Goal: Transaction & Acquisition: Purchase product/service

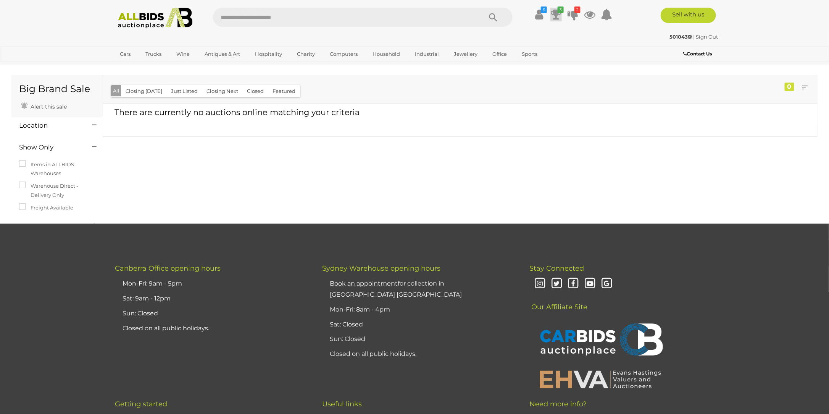
click at [559, 12] on icon "3" at bounding box center [561, 9] width 6 height 6
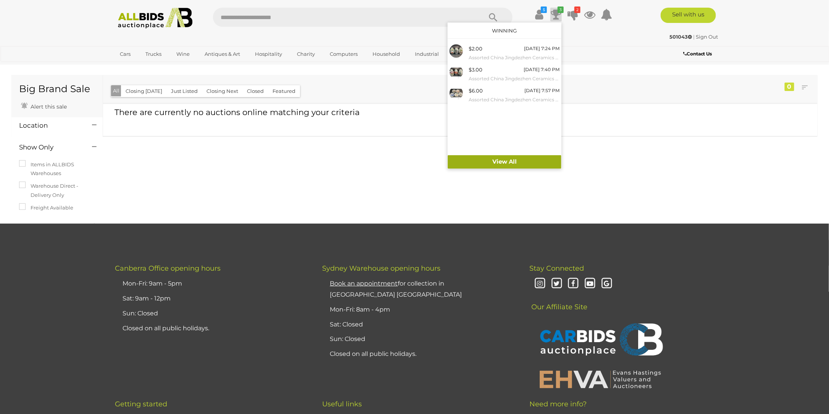
click at [525, 164] on link "View All" at bounding box center [505, 161] width 114 height 13
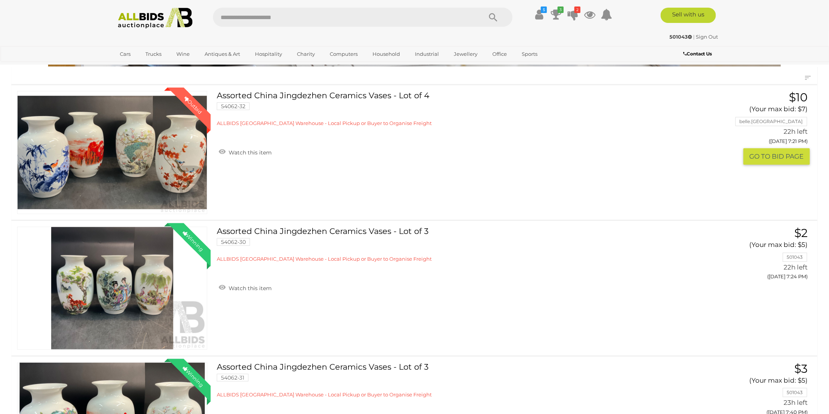
scroll to position [76, 0]
click at [574, 16] on icon at bounding box center [573, 15] width 11 height 14
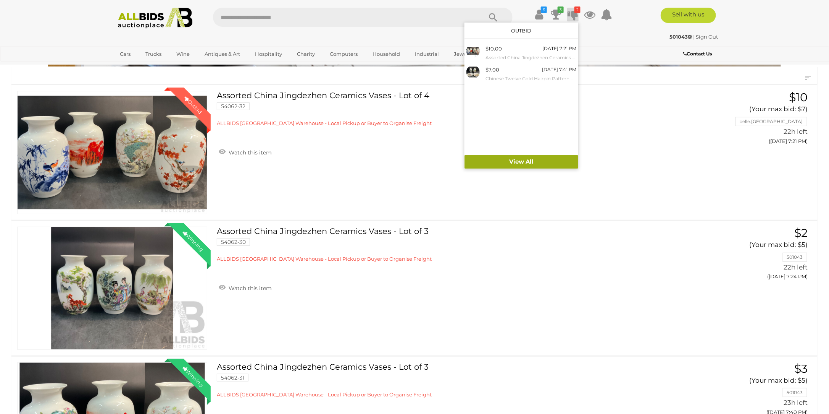
click at [519, 162] on link "View All" at bounding box center [522, 161] width 114 height 13
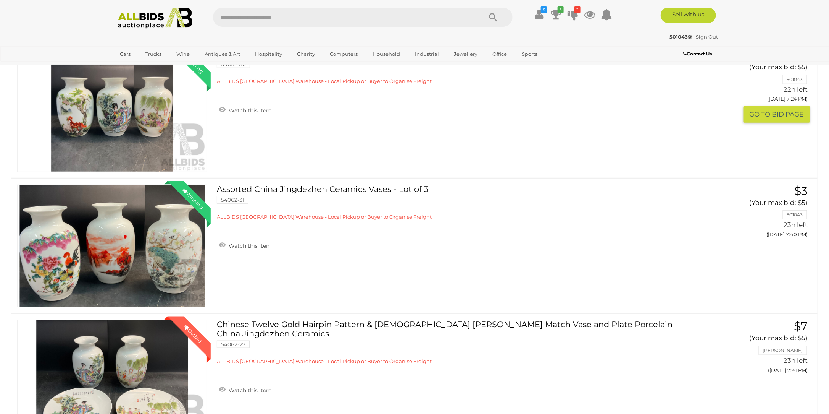
scroll to position [251, 0]
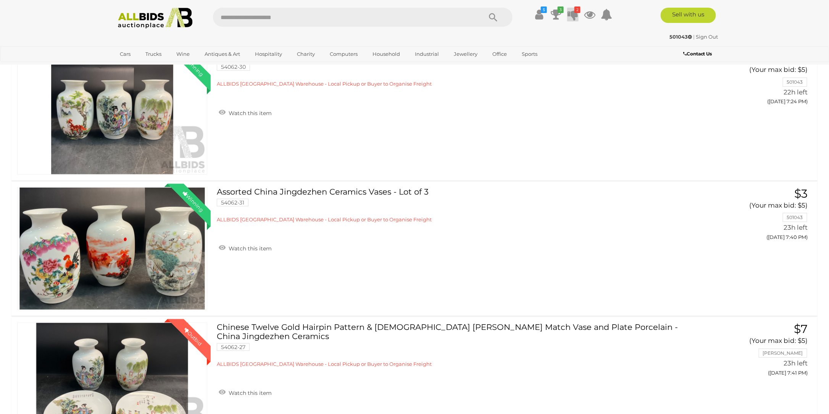
click at [571, 15] on icon at bounding box center [573, 15] width 11 height 14
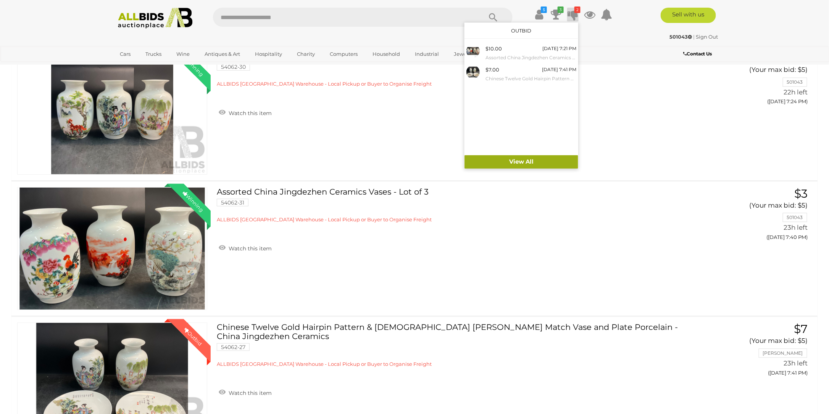
click at [517, 161] on link "View All" at bounding box center [522, 161] width 114 height 13
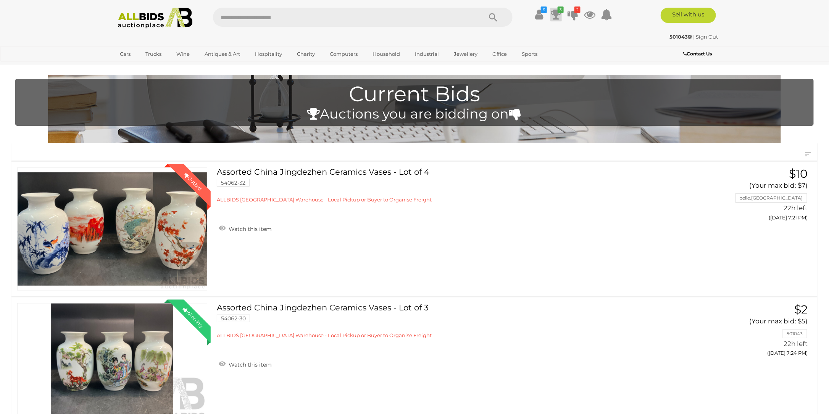
click at [558, 15] on icon at bounding box center [556, 15] width 11 height 14
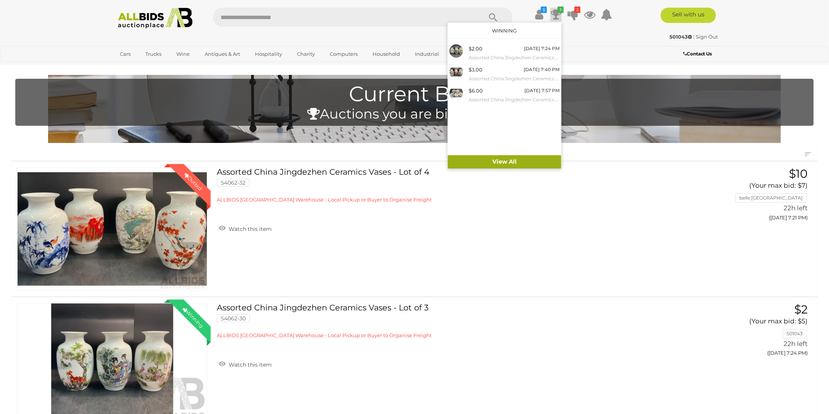
click at [497, 162] on link "View All" at bounding box center [505, 161] width 114 height 13
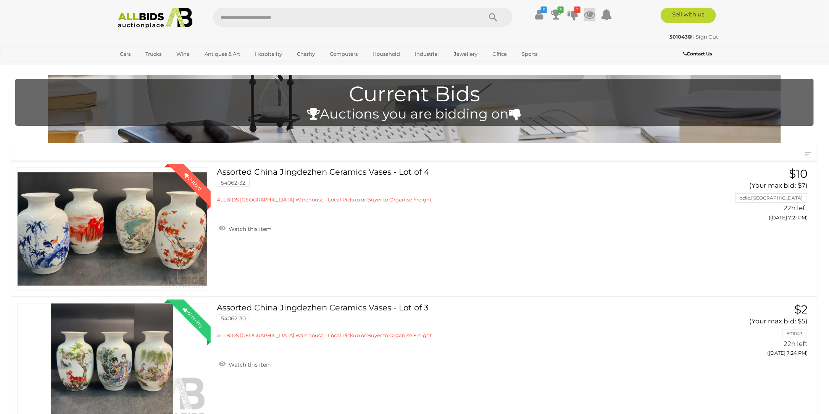
click at [588, 15] on icon at bounding box center [589, 15] width 11 height 14
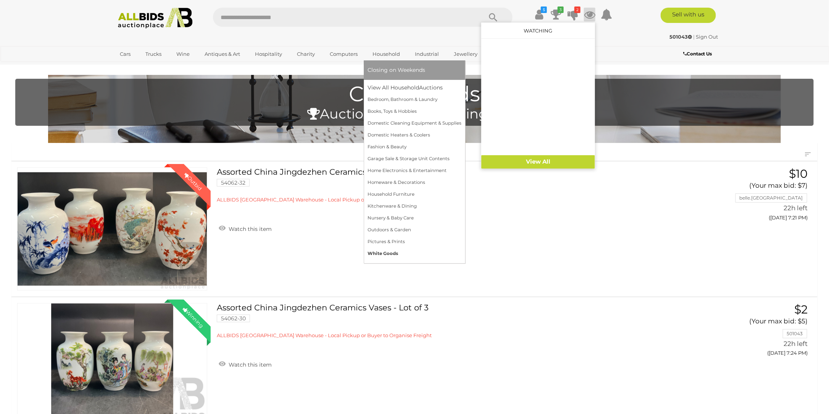
click at [394, 251] on link "White Goods" at bounding box center [415, 253] width 94 height 12
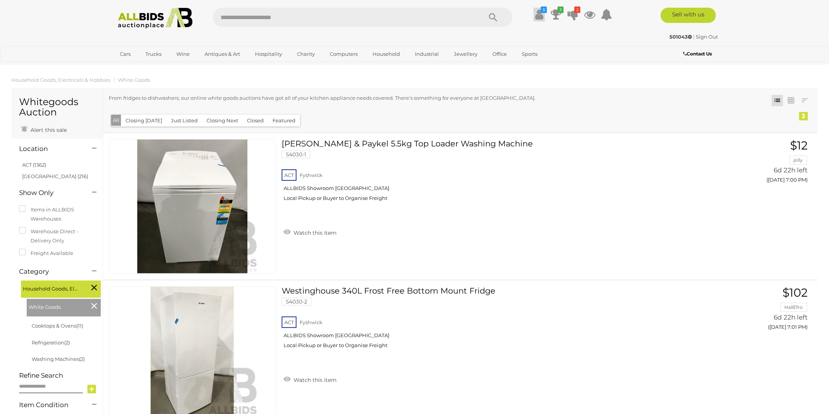
click at [540, 17] on icon at bounding box center [540, 15] width 8 height 14
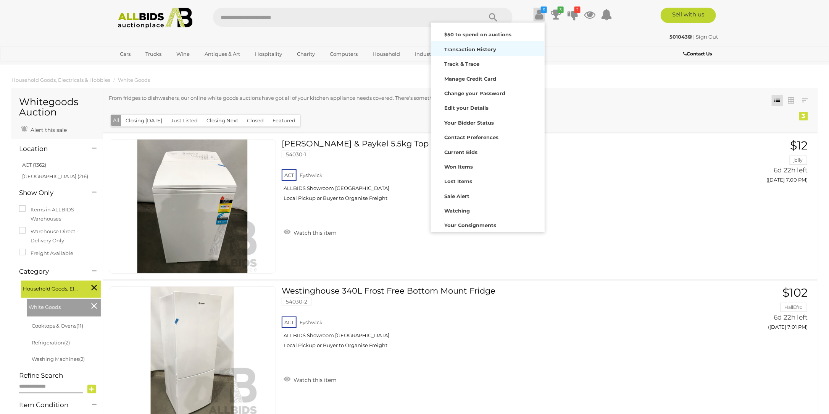
click at [491, 51] on strong "Transaction History" at bounding box center [471, 49] width 52 height 6
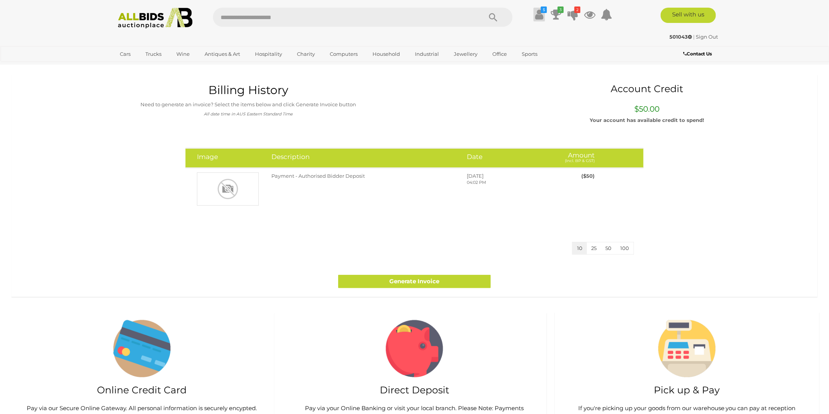
click at [538, 19] on icon at bounding box center [540, 15] width 8 height 14
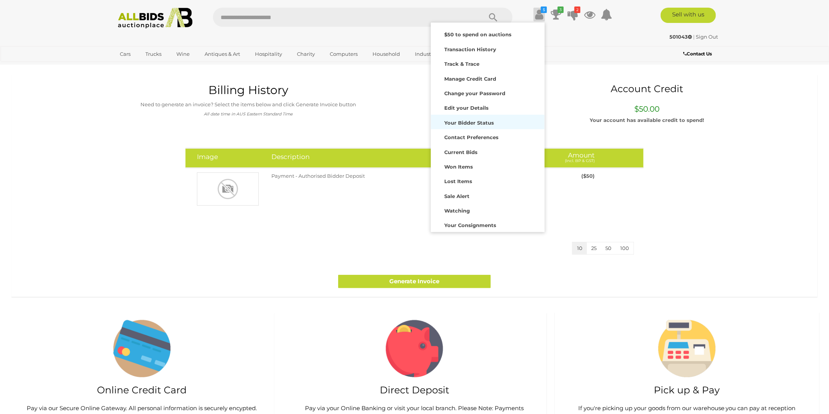
click at [484, 120] on strong "Your Bidder Status" at bounding box center [470, 123] width 50 height 6
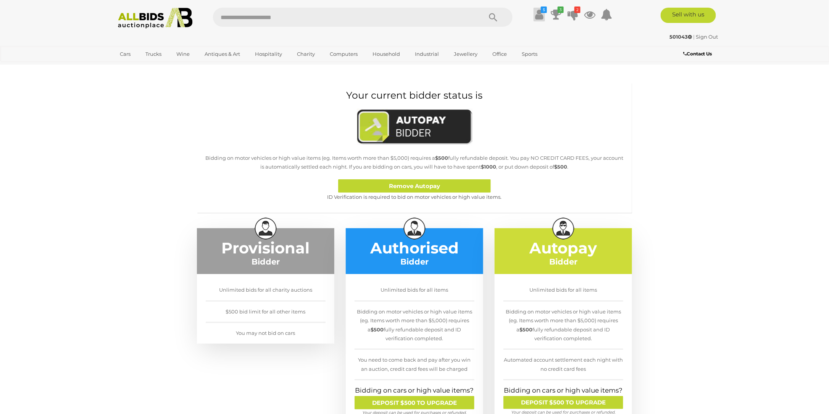
click at [540, 14] on icon at bounding box center [540, 15] width 8 height 14
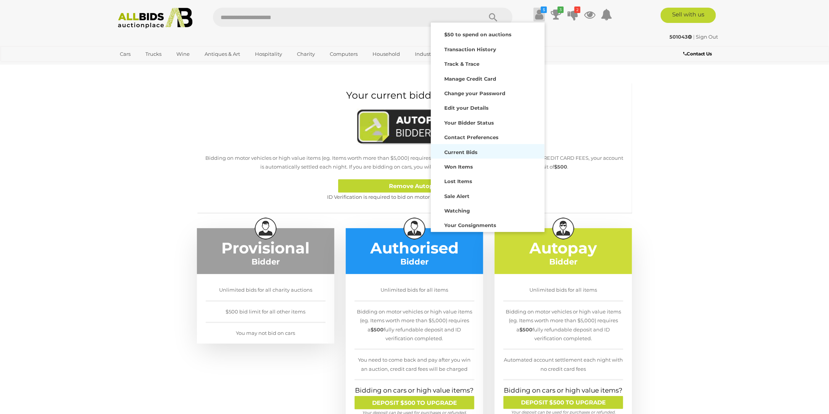
click at [466, 150] on strong "Current Bids" at bounding box center [461, 152] width 33 height 6
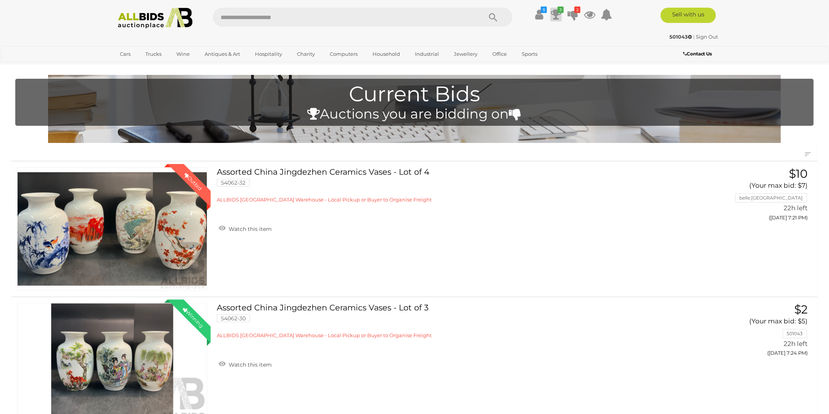
click at [557, 13] on icon at bounding box center [556, 15] width 11 height 14
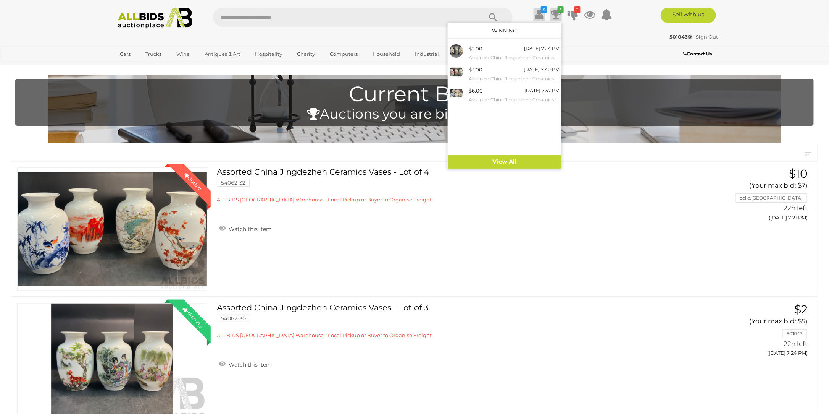
click at [544, 17] on link "$" at bounding box center [539, 15] width 11 height 14
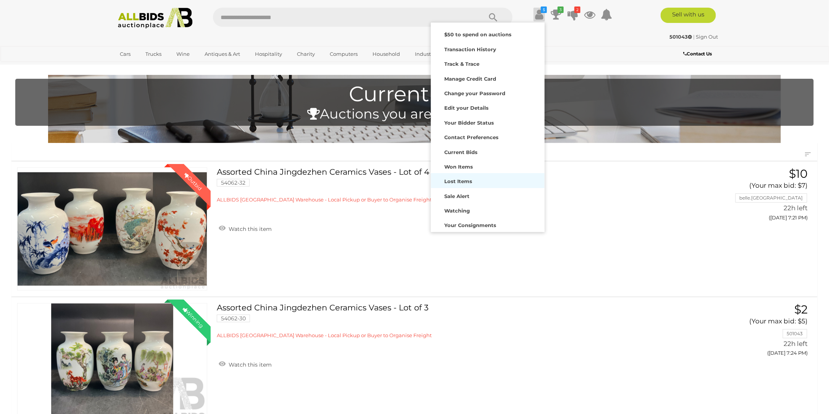
click at [468, 182] on strong "Lost Items" at bounding box center [459, 181] width 28 height 6
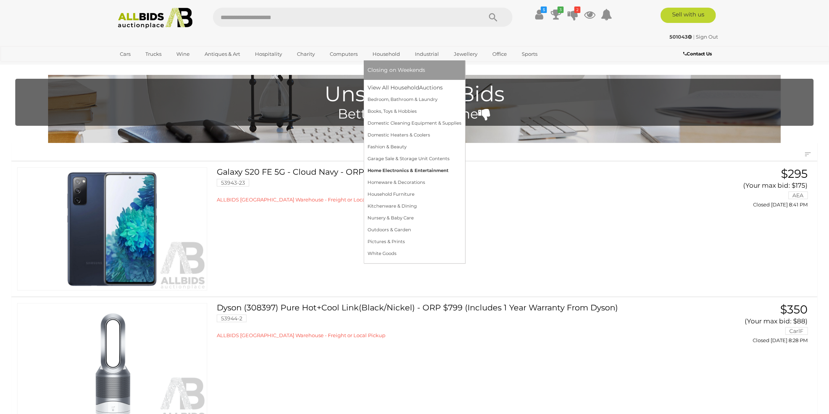
click at [418, 171] on link "Home Electronics & Entertainment" at bounding box center [415, 171] width 94 height 12
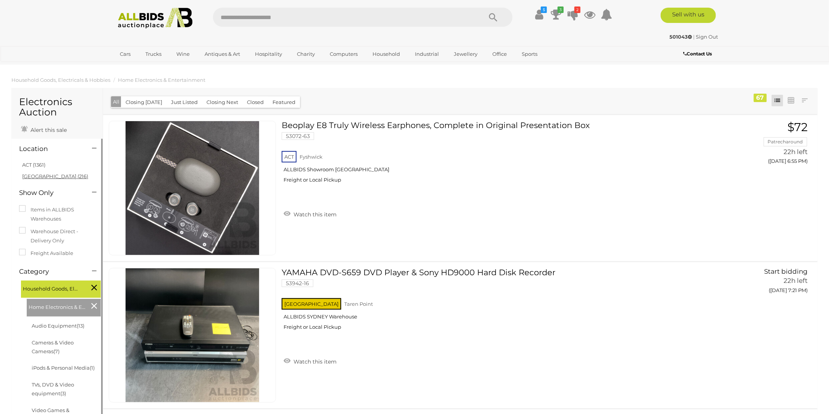
click at [41, 176] on link "NSW (216)" at bounding box center [55, 176] width 66 height 6
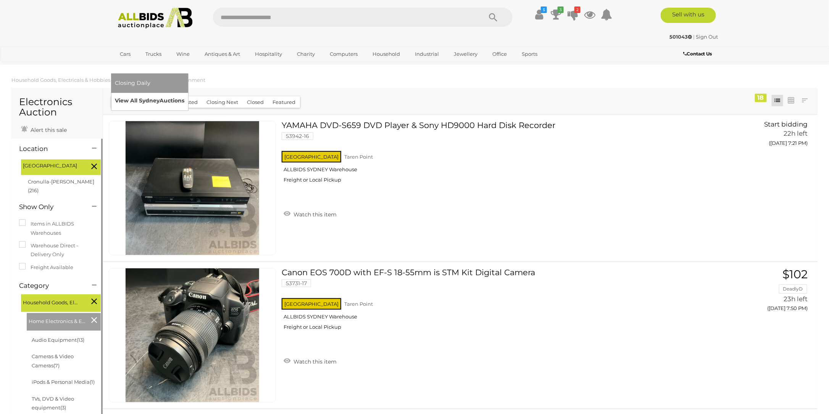
click at [184, 95] on link "View All Sydney Auctions" at bounding box center [150, 101] width 70 height 12
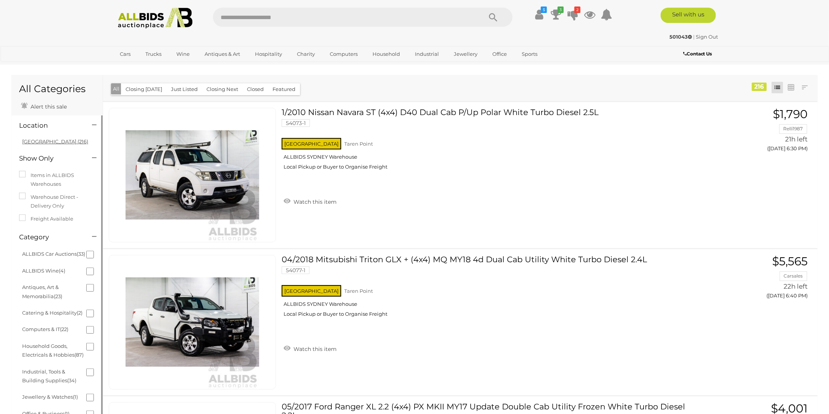
click at [37, 142] on link "NSW (216)" at bounding box center [55, 141] width 66 height 6
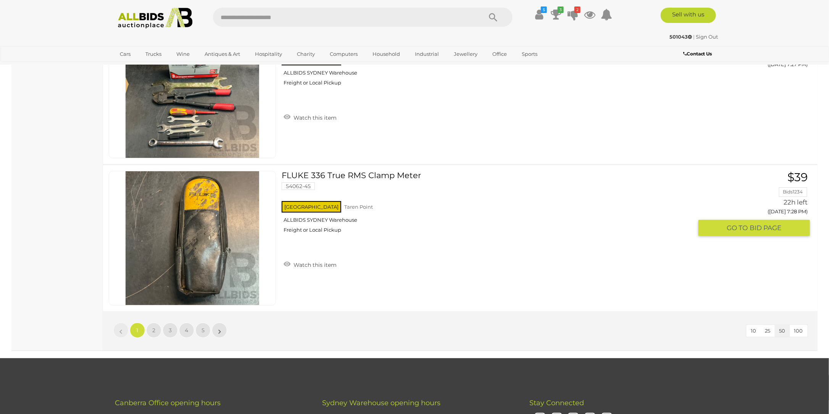
scroll to position [7332, 0]
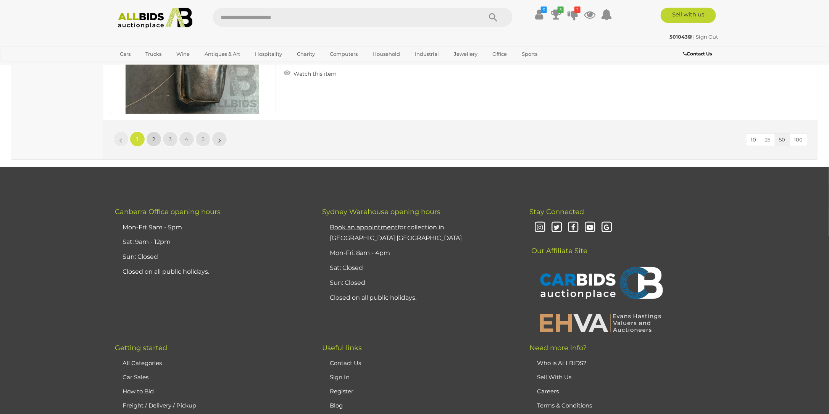
click at [156, 131] on link "2" at bounding box center [153, 138] width 15 height 15
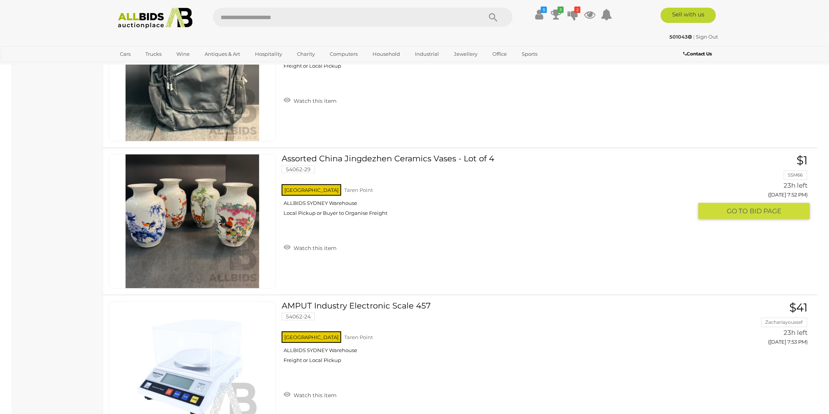
scroll to position [5867, 0]
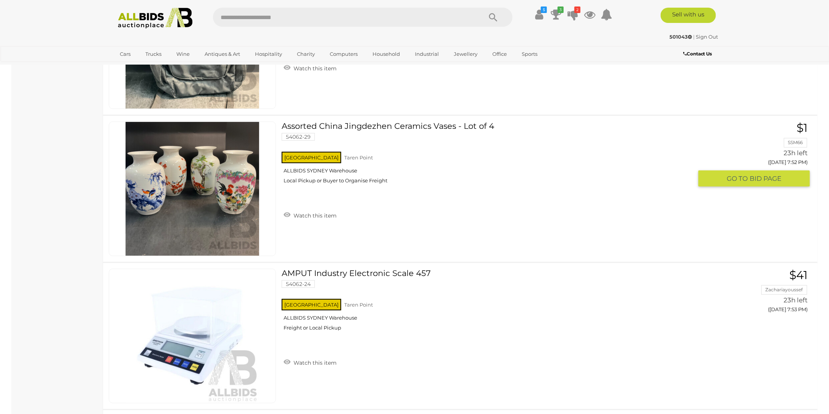
click at [707, 170] on button "GO TO BID PAGE" at bounding box center [755, 178] width 112 height 16
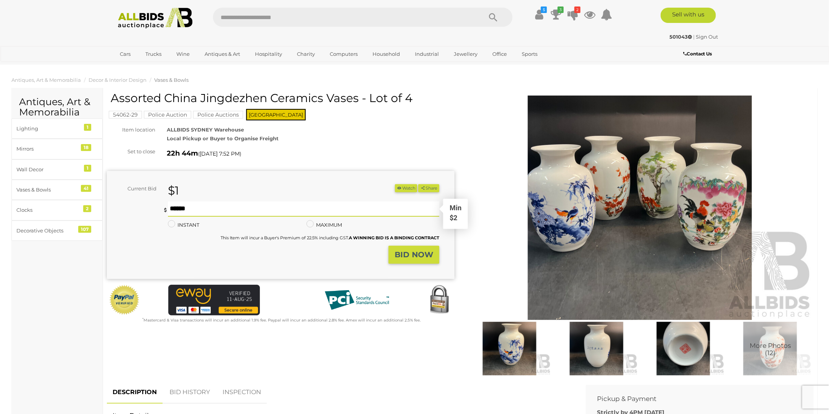
click at [394, 207] on input "text" at bounding box center [304, 208] width 272 height 15
type input "*"
click at [416, 255] on strong "BID NOW" at bounding box center [414, 254] width 39 height 9
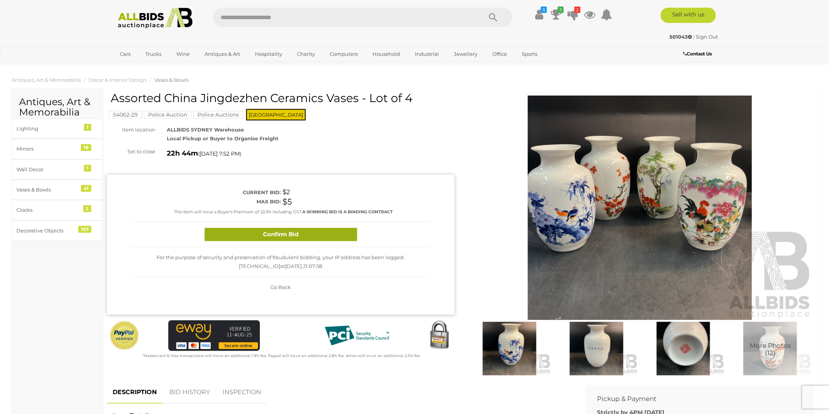
click at [324, 233] on button "Confirm Bid" at bounding box center [281, 234] width 153 height 13
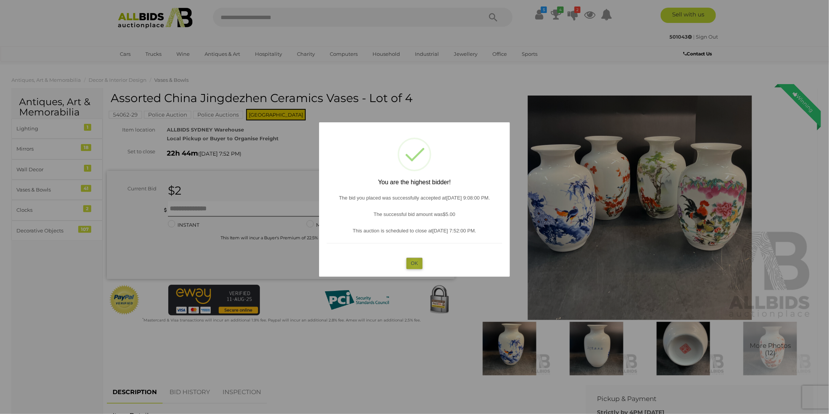
click at [415, 263] on button "OK" at bounding box center [415, 262] width 16 height 11
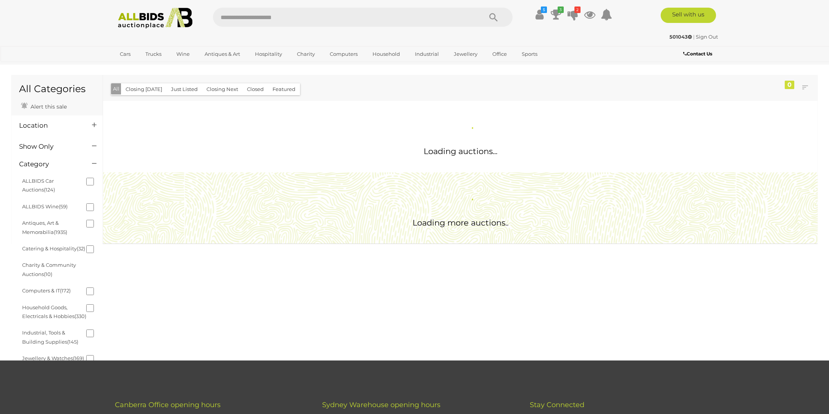
scroll to position [297, 0]
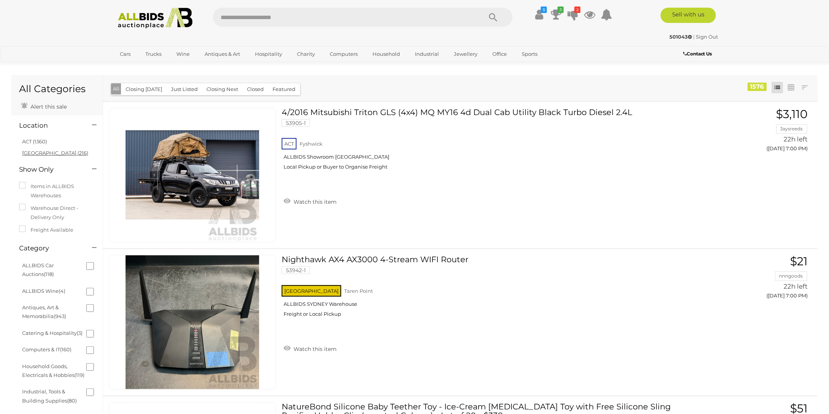
click at [37, 155] on link "[GEOGRAPHIC_DATA] (216)" at bounding box center [55, 153] width 66 height 6
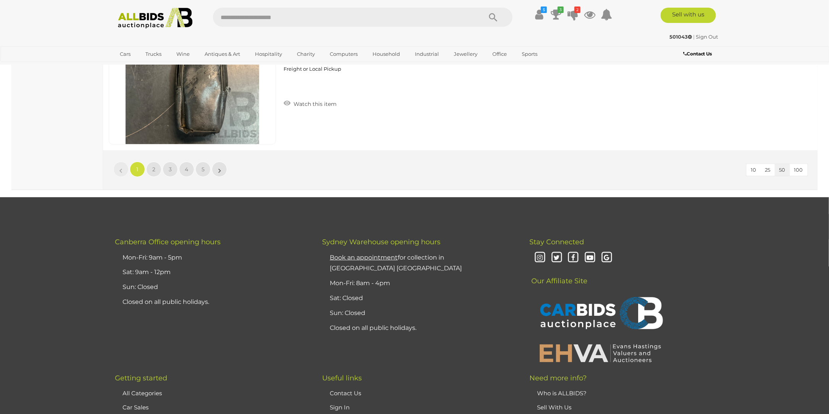
scroll to position [7294, 0]
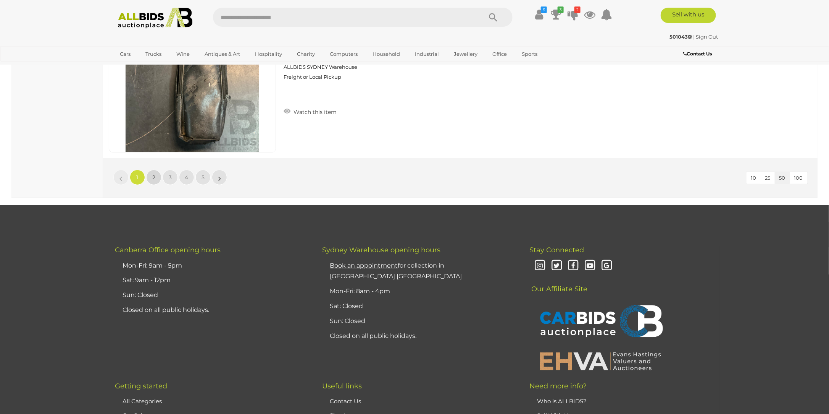
click at [155, 174] on span "2" at bounding box center [153, 177] width 3 height 7
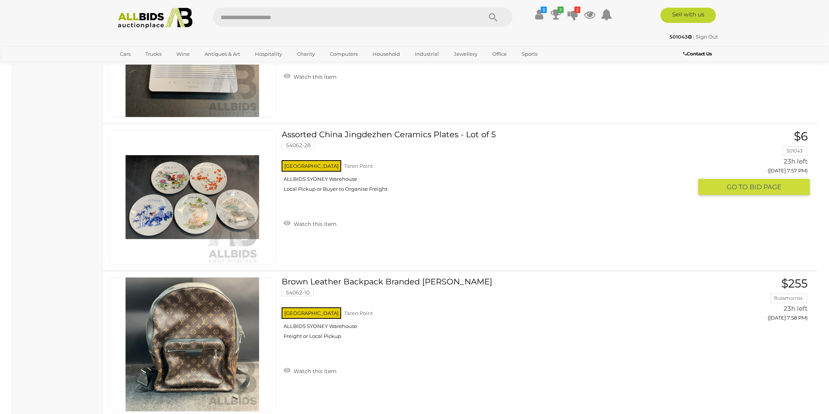
scroll to position [7226, 0]
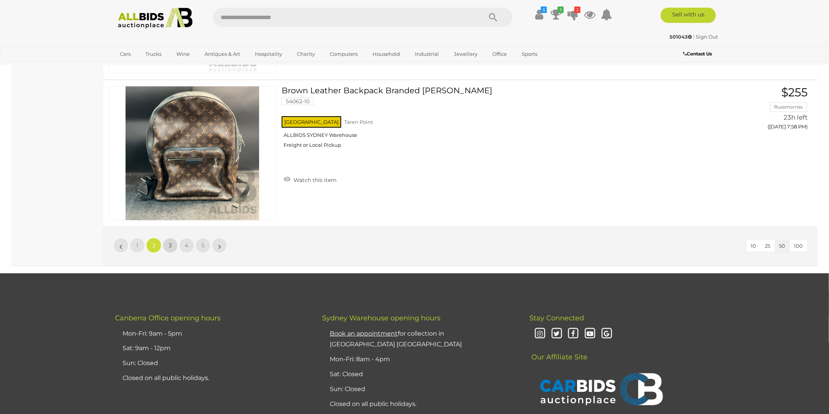
click at [170, 242] on span "3" at bounding box center [170, 245] width 3 height 7
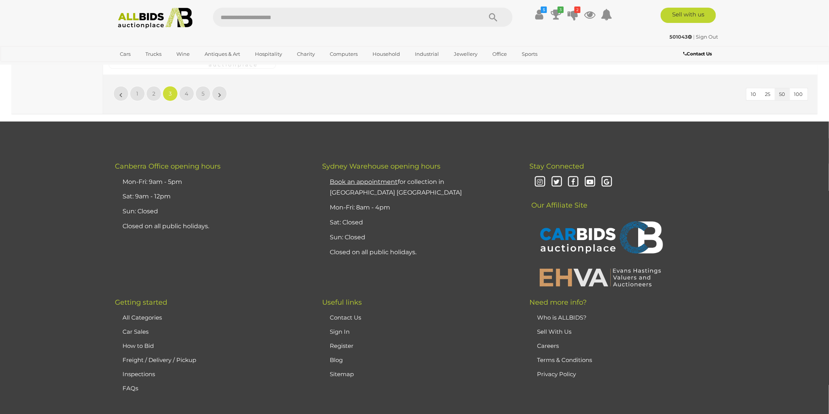
scroll to position [7264, 0]
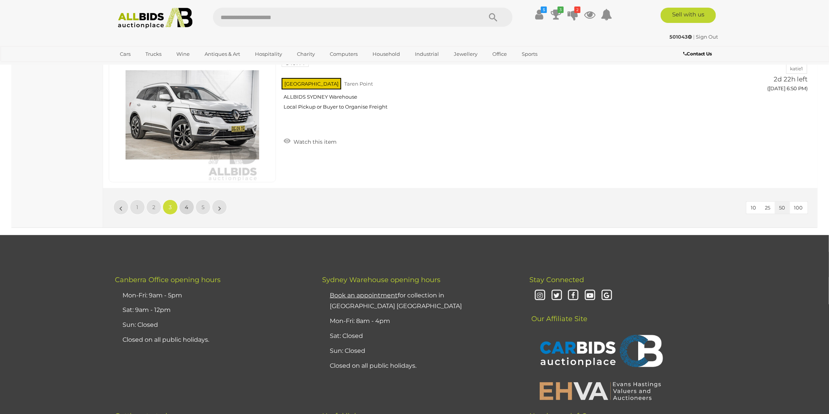
click at [189, 199] on link "4" at bounding box center [186, 206] width 15 height 15
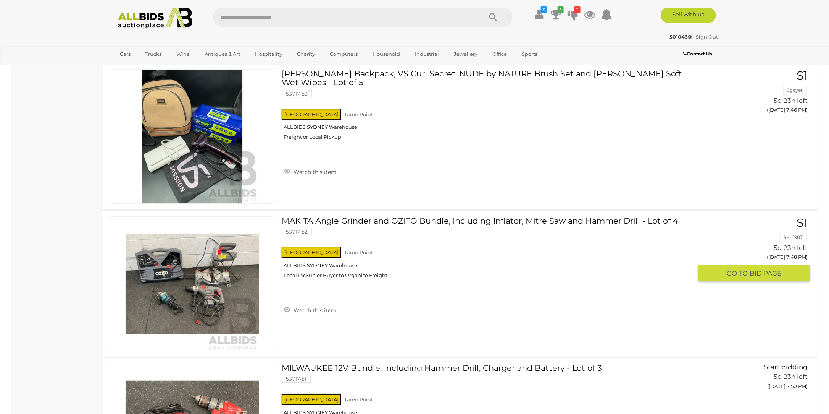
scroll to position [7128, 0]
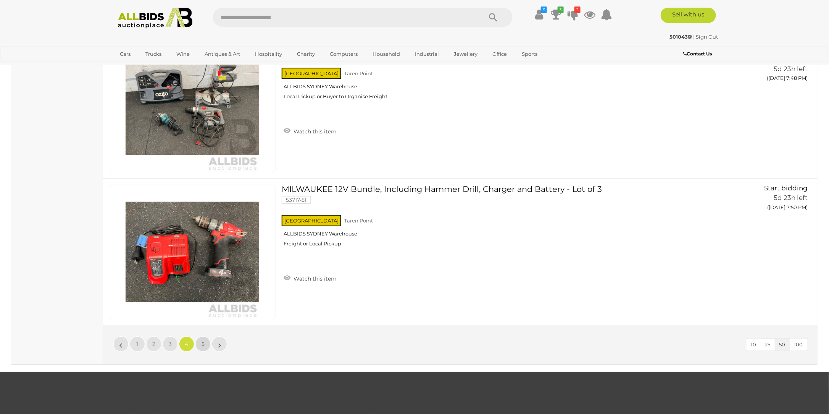
click at [199, 336] on link "5" at bounding box center [203, 343] width 15 height 15
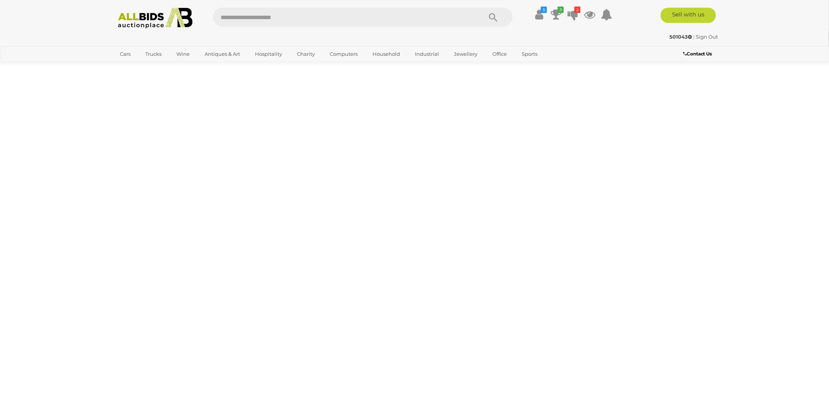
scroll to position [24, 0]
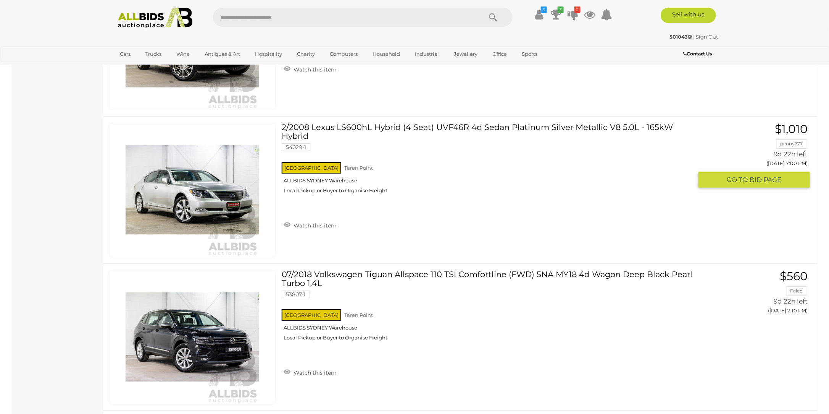
scroll to position [1323, 0]
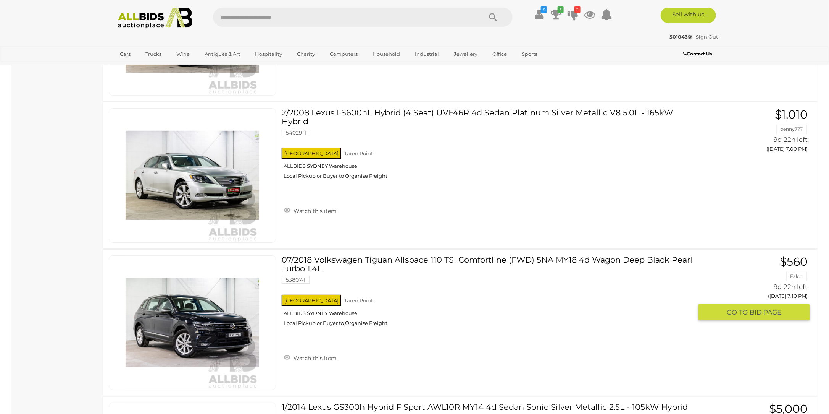
click at [387, 256] on link "07/2018 Volkswagen Tiguan Allspace 110 TSI Comfortline (FWD) 5NA MY18 4d Wagon …" at bounding box center [491, 293] width 406 height 77
